Goal: Information Seeking & Learning: Learn about a topic

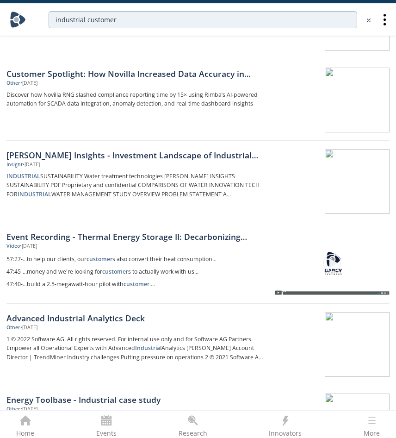
scroll to position [409, 0]
click at [194, 236] on link "Event Recording - Thermal Energy Storage II: Decarbonizing Industrial Process H…" at bounding box center [136, 237] width 261 height 12
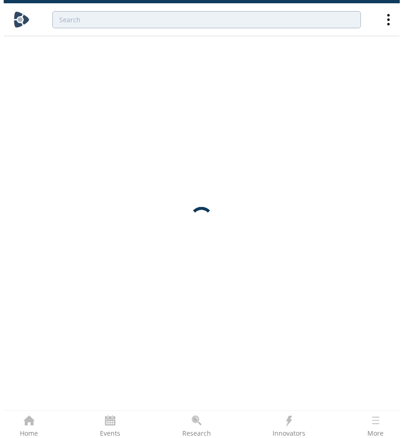
scroll to position [0, 0]
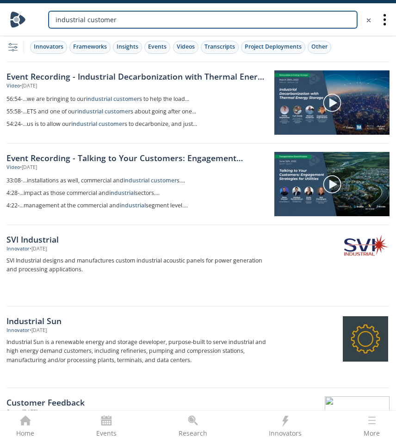
click at [100, 25] on input "industrial customer" at bounding box center [203, 19] width 309 height 17
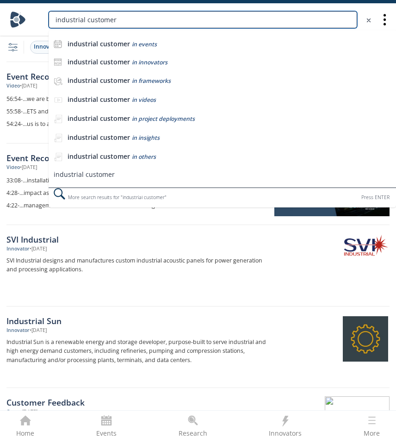
click at [102, 22] on input "industrial customer" at bounding box center [203, 19] width 309 height 17
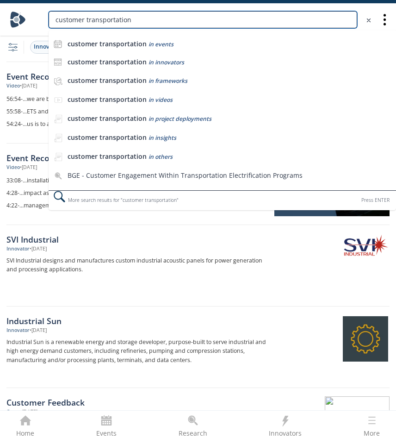
type input "customer transportation"
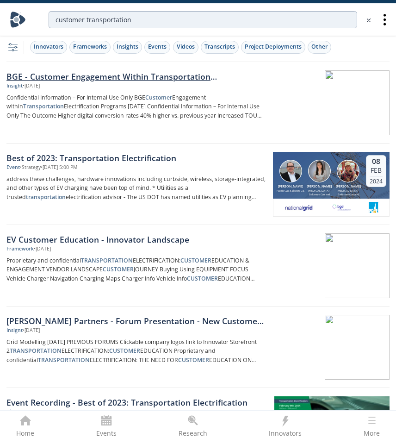
click at [99, 81] on div "BGE - Customer Engagement Within Transportation Electrification Programs" at bounding box center [136, 76] width 260 height 12
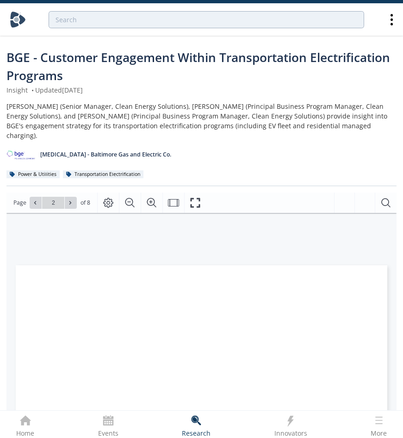
type input "2"
click at [191, 197] on icon "Fullscreen" at bounding box center [195, 202] width 11 height 11
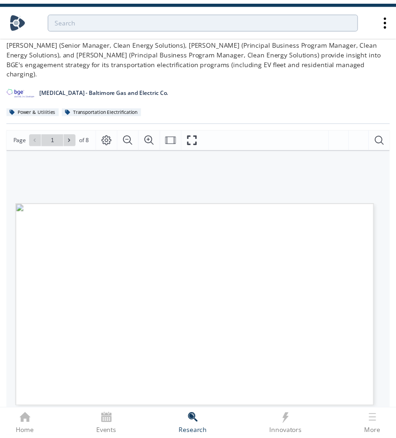
scroll to position [93, 0]
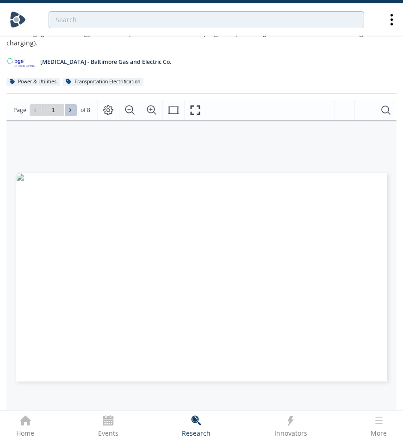
click at [72, 107] on icon at bounding box center [71, 110] width 6 height 6
click at [190, 161] on div "Confidential Information – For Internal Use Only The Outcome Higher digital con…" at bounding box center [196, 229] width 381 height 218
click at [69, 108] on icon at bounding box center [70, 109] width 2 height 3
type input "3"
click at [69, 108] on icon at bounding box center [70, 109] width 2 height 3
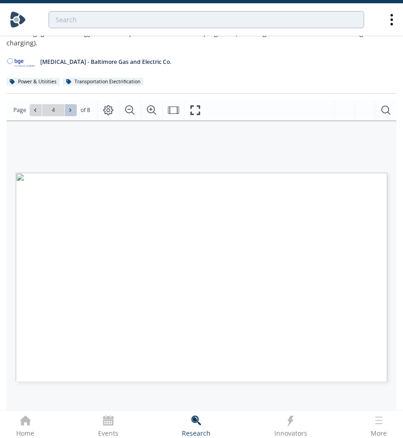
click at [69, 108] on icon at bounding box center [70, 109] width 2 height 3
click at [68, 107] on icon at bounding box center [71, 110] width 6 height 6
click at [72, 107] on icon at bounding box center [71, 110] width 6 height 6
type input "8"
